Goal: Task Accomplishment & Management: Manage account settings

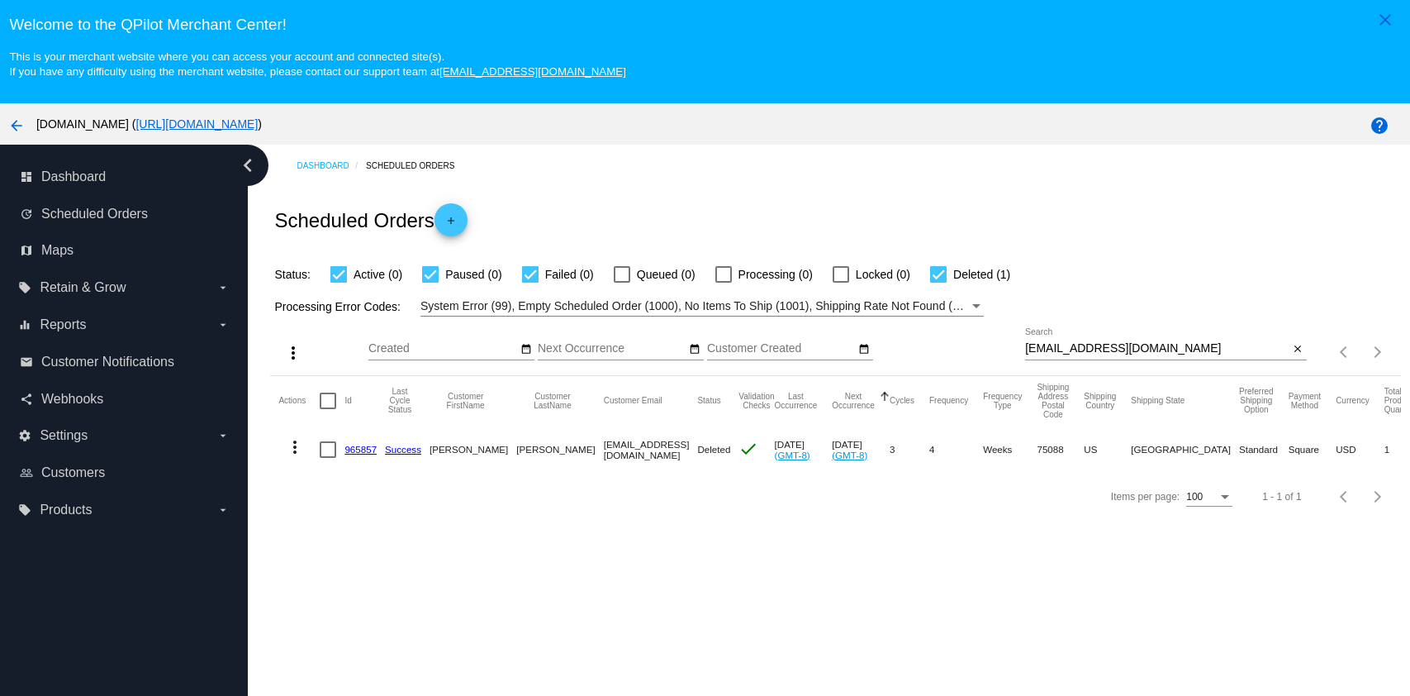
click at [1159, 338] on div "[EMAIL_ADDRESS][DOMAIN_NAME] Search" at bounding box center [1157, 344] width 264 height 32
click at [1153, 347] on input "[EMAIL_ADDRESS][DOMAIN_NAME]" at bounding box center [1157, 348] width 264 height 13
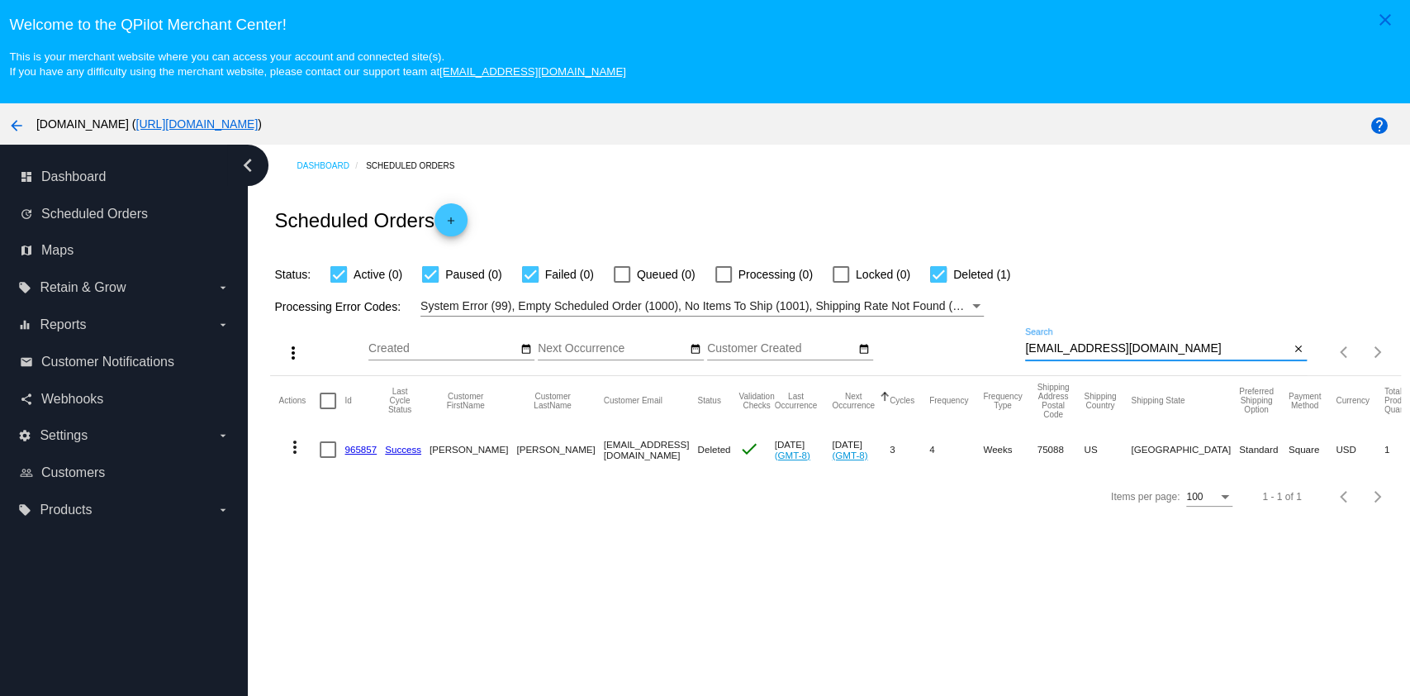
click at [1153, 347] on input "[EMAIL_ADDRESS][DOMAIN_NAME]" at bounding box center [1157, 348] width 264 height 13
paste input "dorif72@hot"
click at [298, 449] on mat-icon "more_vert" at bounding box center [295, 447] width 20 height 20
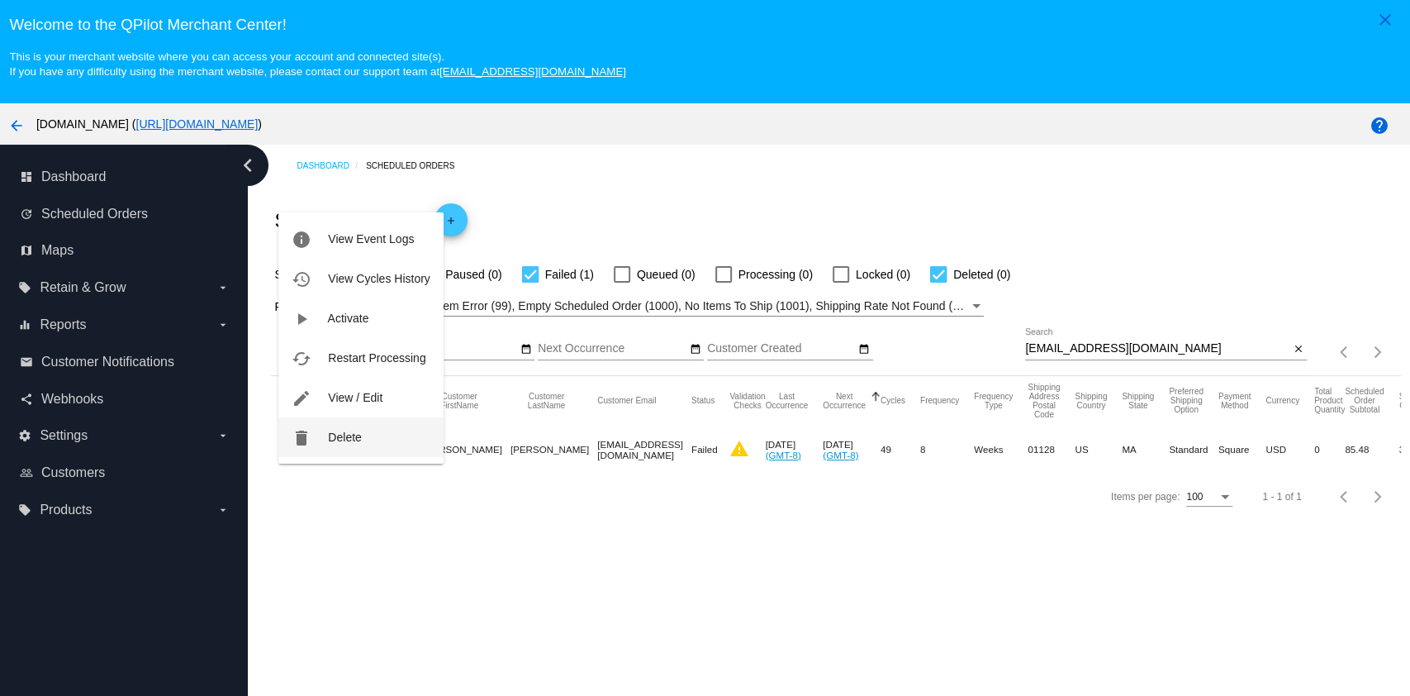
click at [320, 445] on button "delete Delete" at bounding box center [360, 437] width 164 height 40
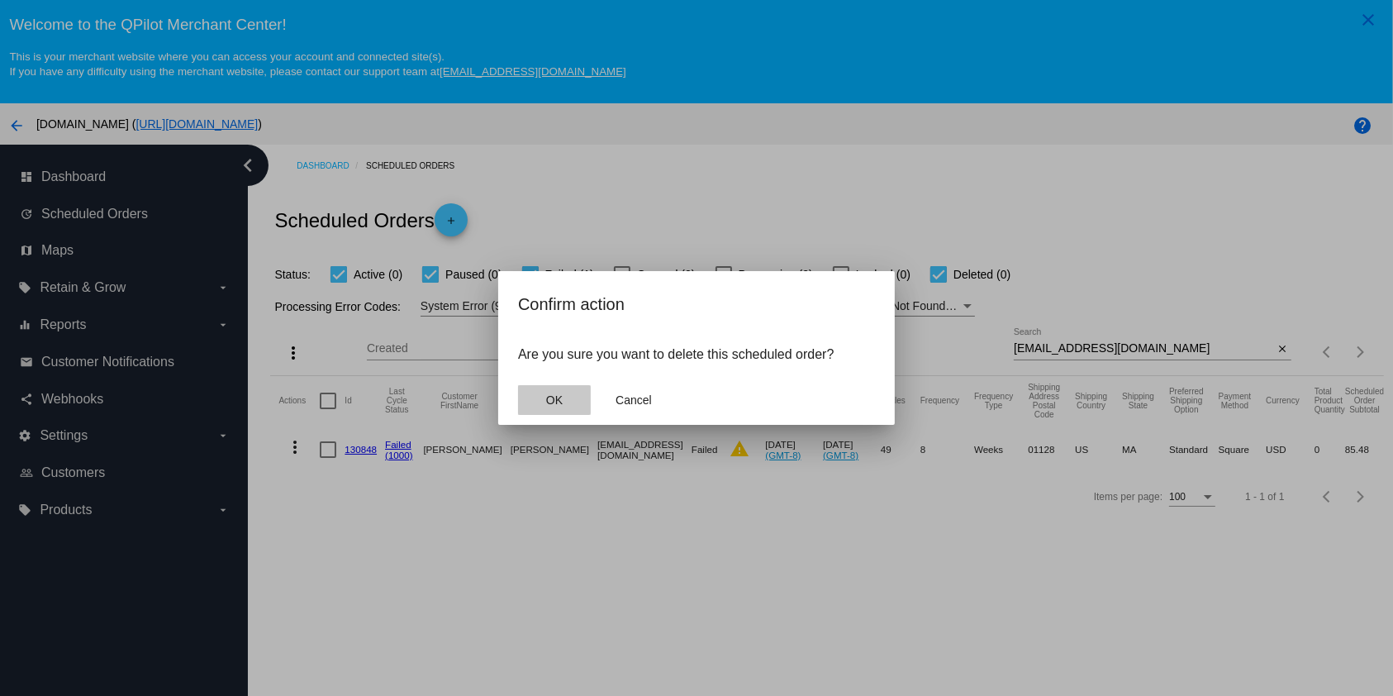
click at [545, 411] on button "OK" at bounding box center [554, 400] width 73 height 30
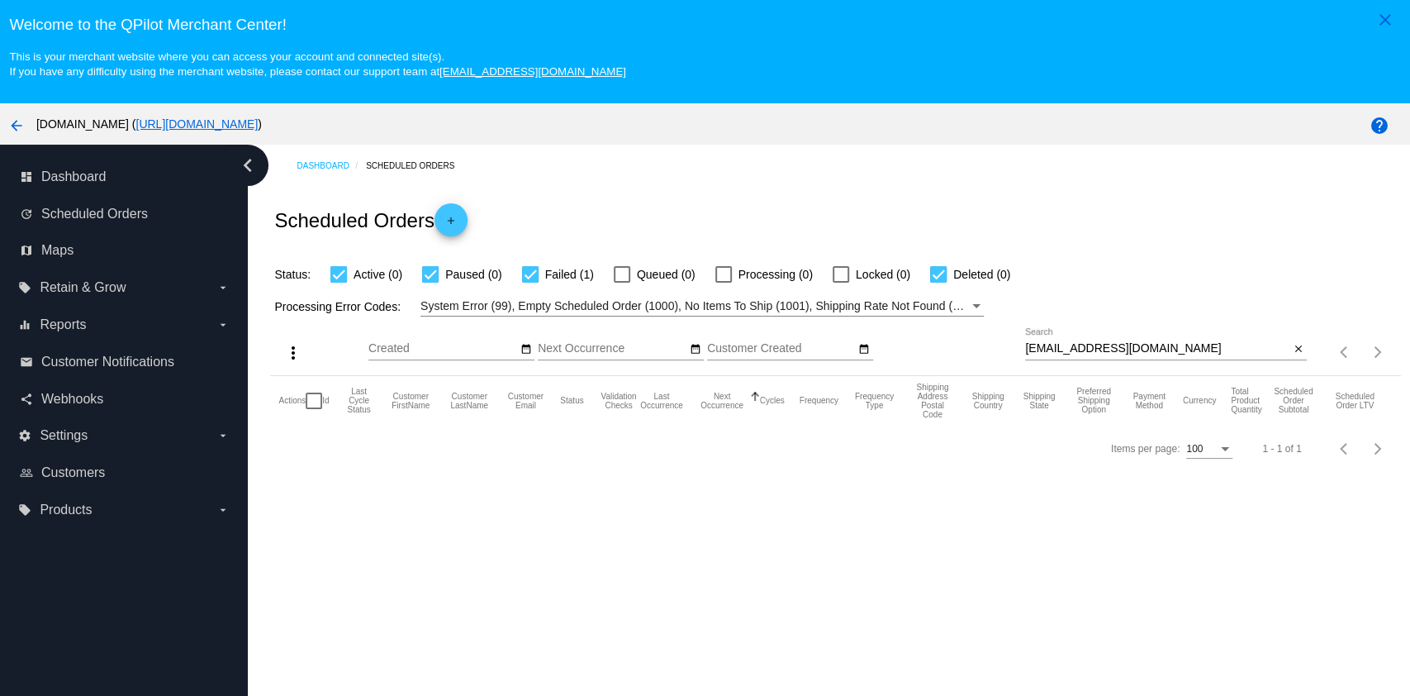
click at [1151, 348] on input "[EMAIL_ADDRESS][DOMAIN_NAME]" at bounding box center [1157, 348] width 264 height 13
type input "[EMAIL_ADDRESS][DOMAIN_NAME]"
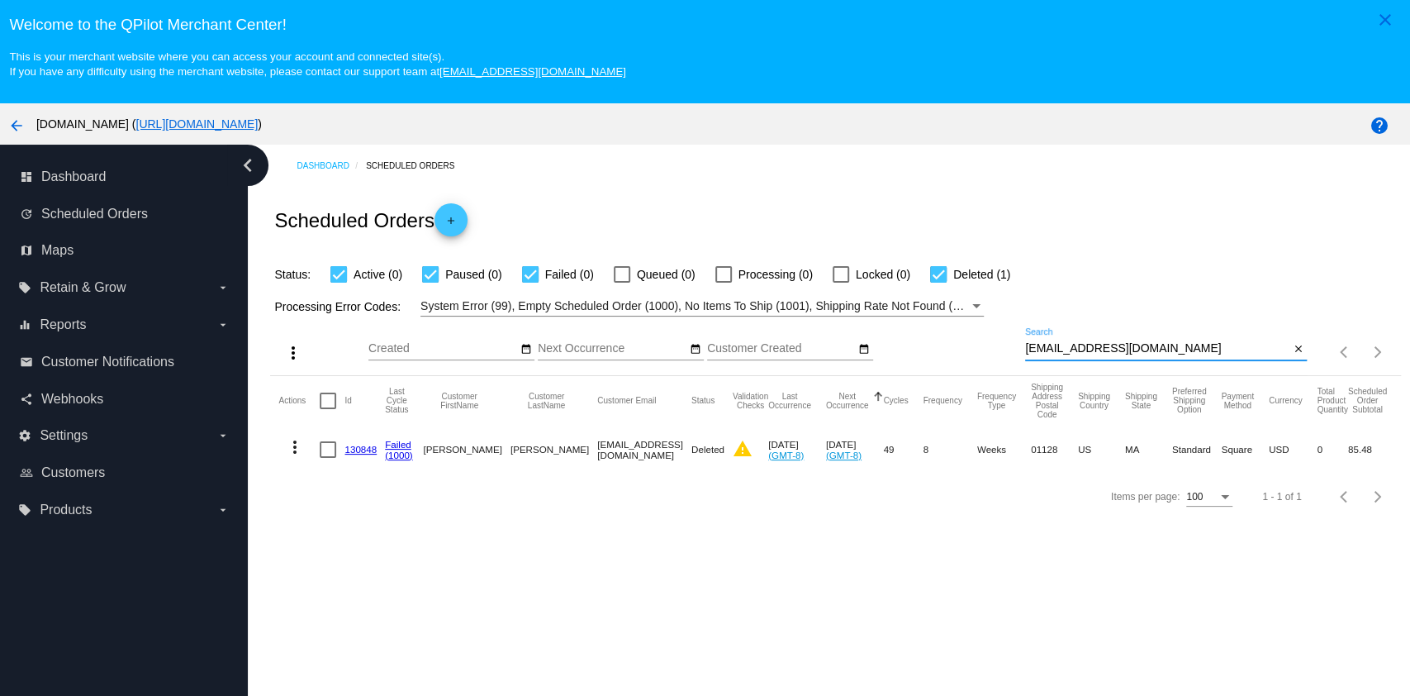
click at [351, 440] on mat-cell "130848" at bounding box center [365, 450] width 40 height 48
click at [346, 449] on link "130848" at bounding box center [361, 449] width 32 height 11
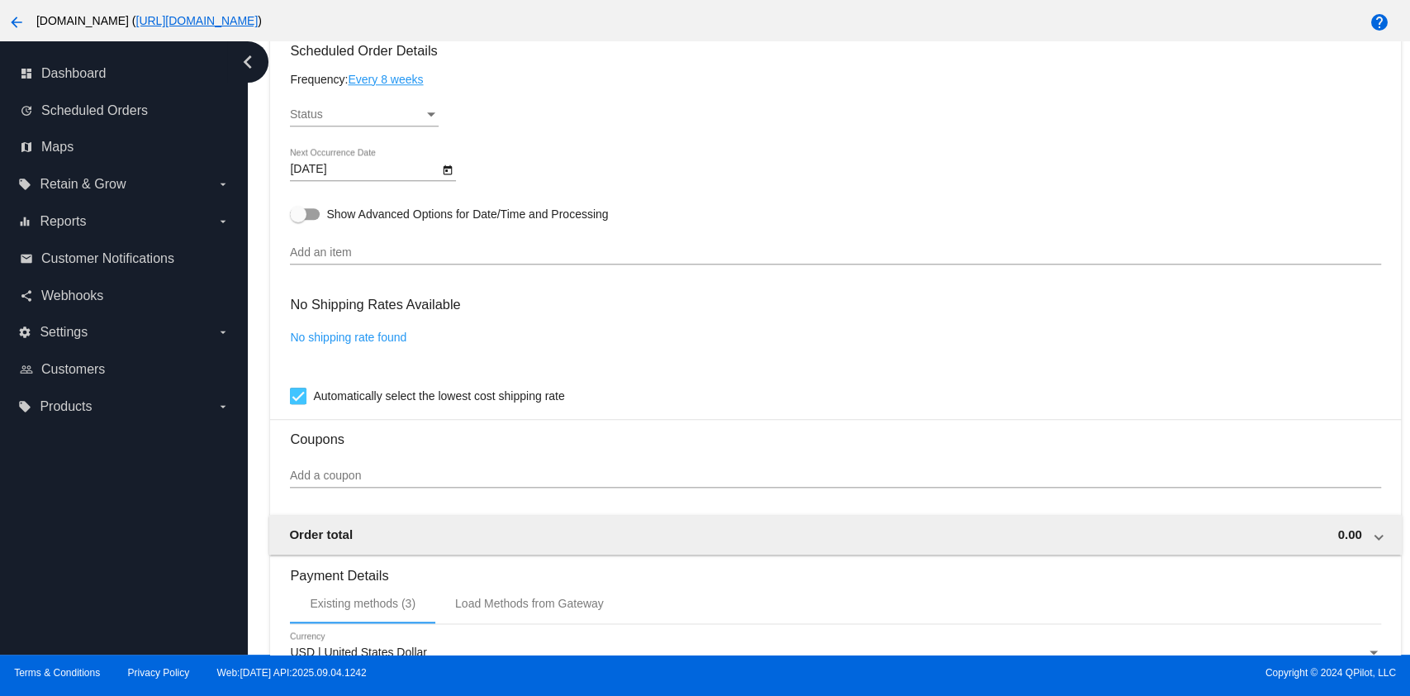
scroll to position [1364, 0]
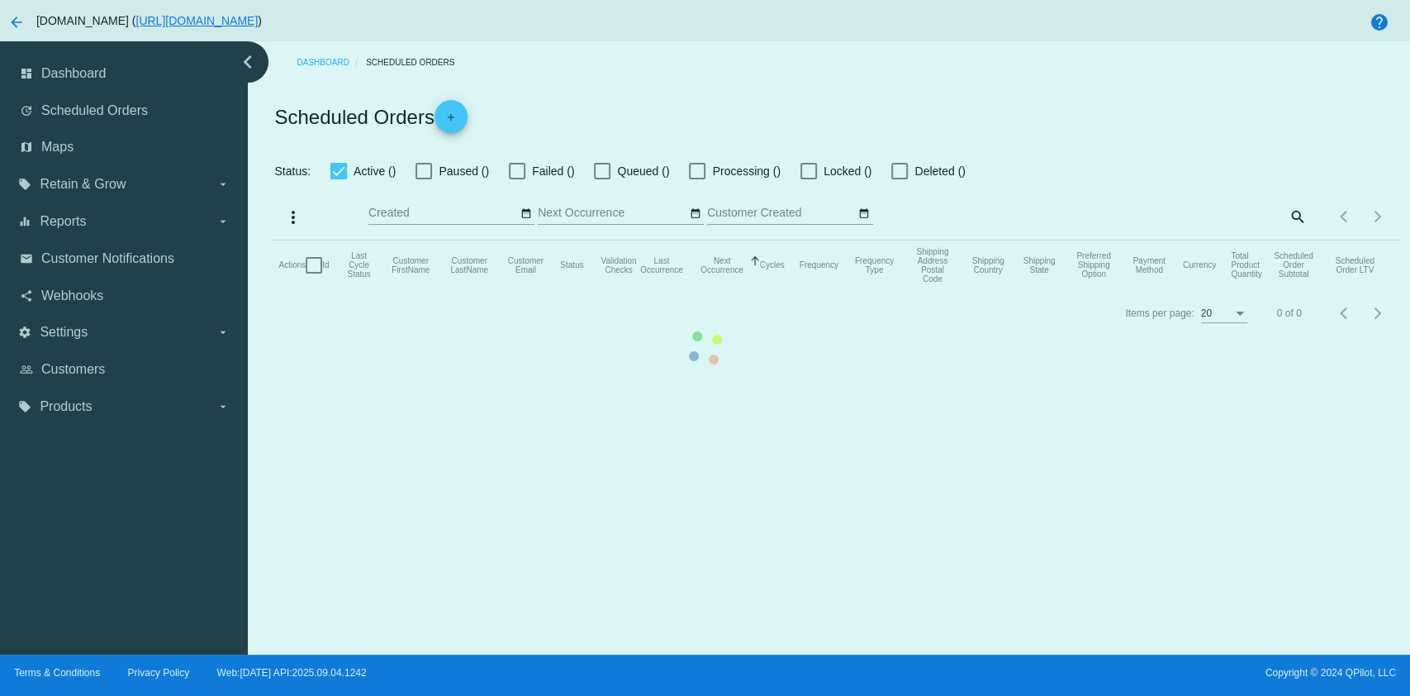
checkbox input "true"
